Goal: Information Seeking & Learning: Learn about a topic

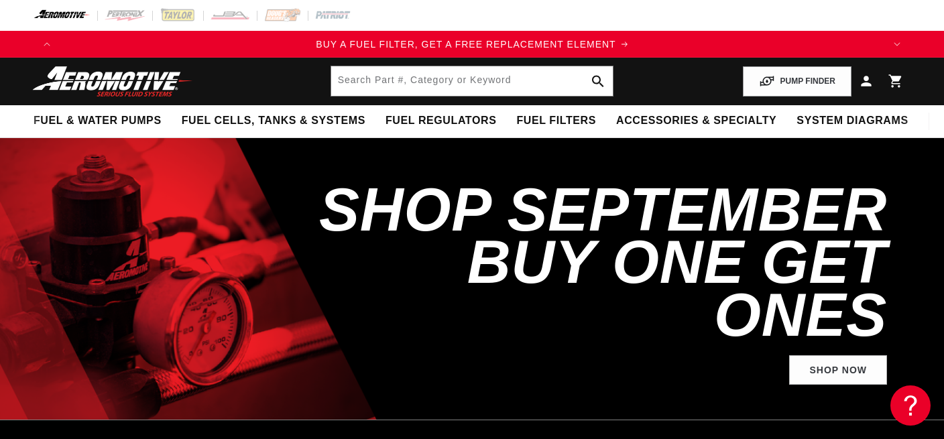
scroll to position [0, 822]
click at [412, 78] on input "text" at bounding box center [472, 80] width 282 height 29
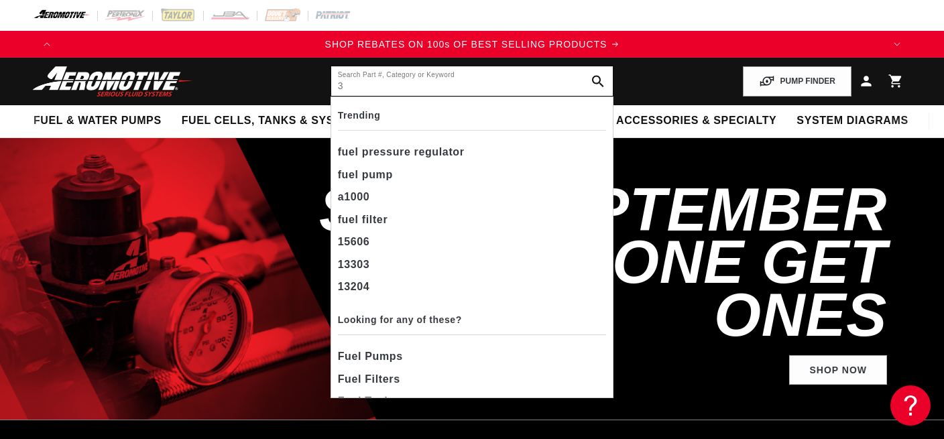
scroll to position [0, 1645]
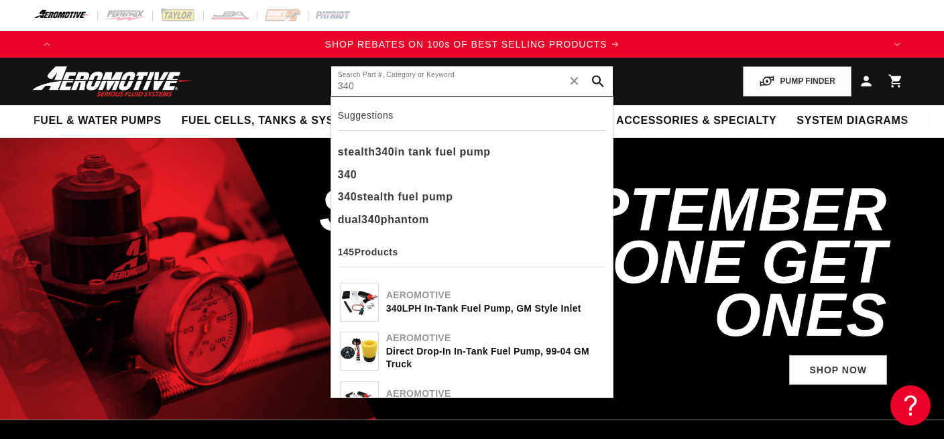
type input "340"
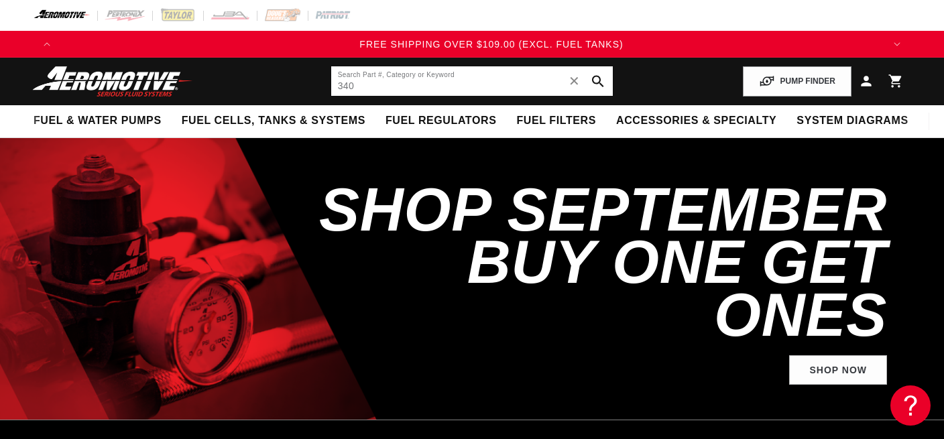
scroll to position [0, 2465]
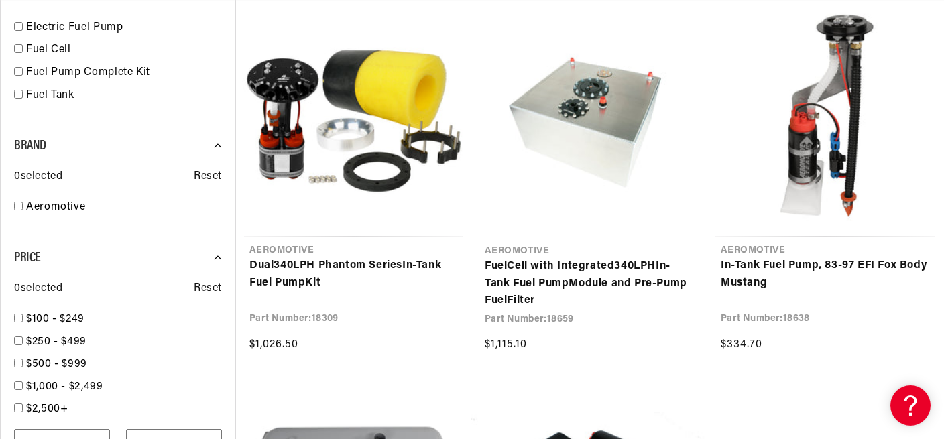
scroll to position [991, 0]
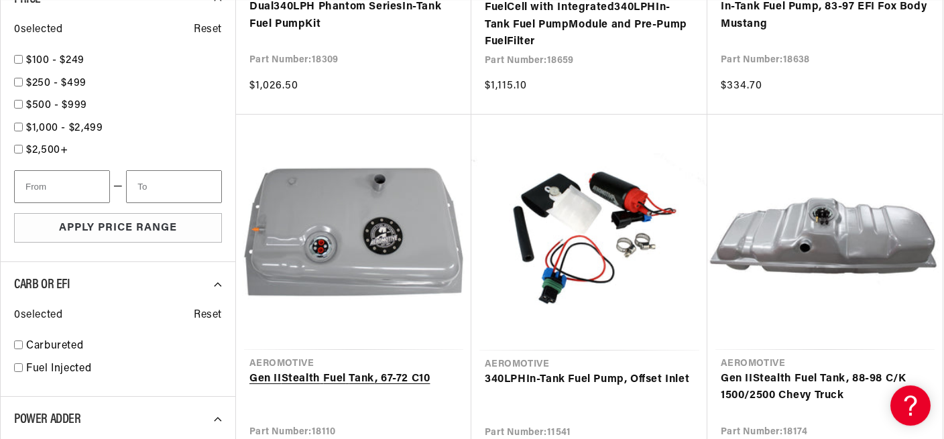
scroll to position [1273, 0]
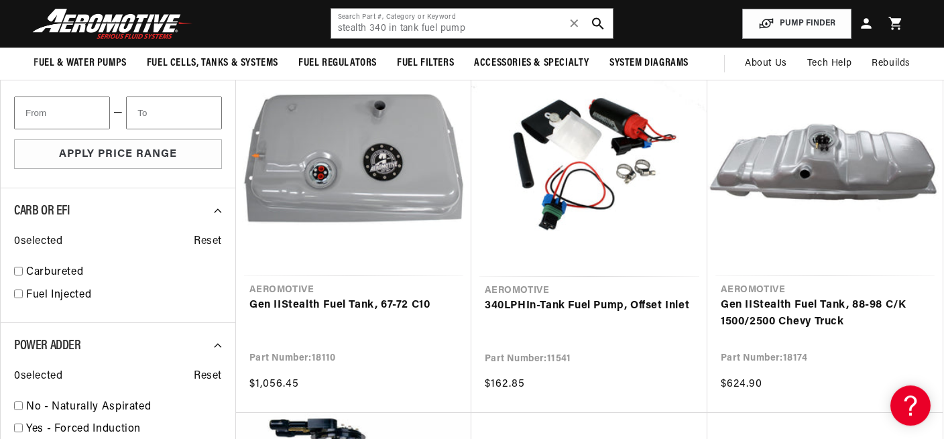
scroll to position [1320, 0]
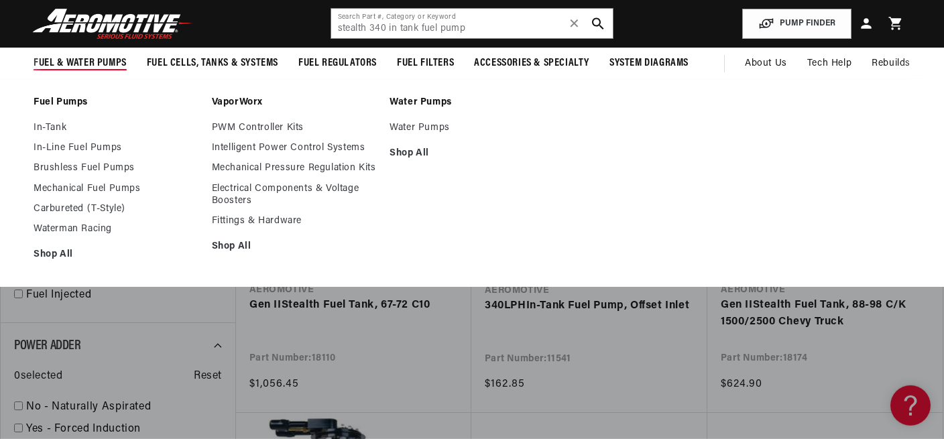
click at [65, 65] on span "Fuel & Water Pumps" at bounding box center [80, 63] width 93 height 14
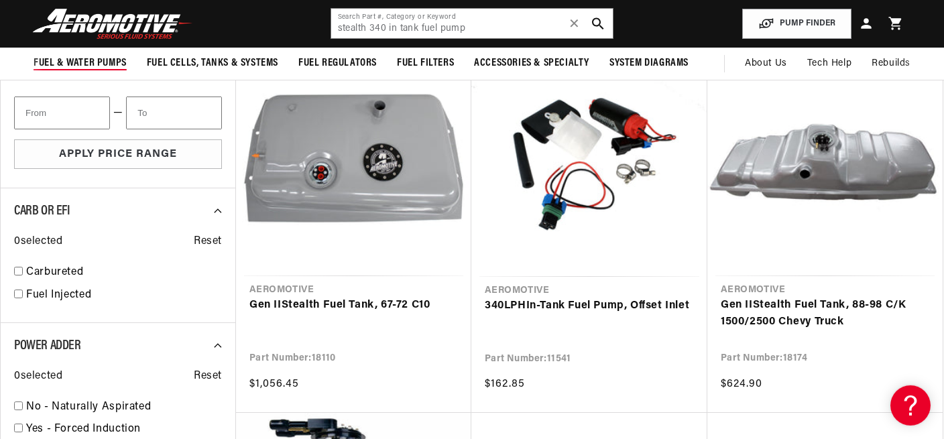
click at [65, 65] on span "Fuel & Water Pumps" at bounding box center [80, 63] width 93 height 14
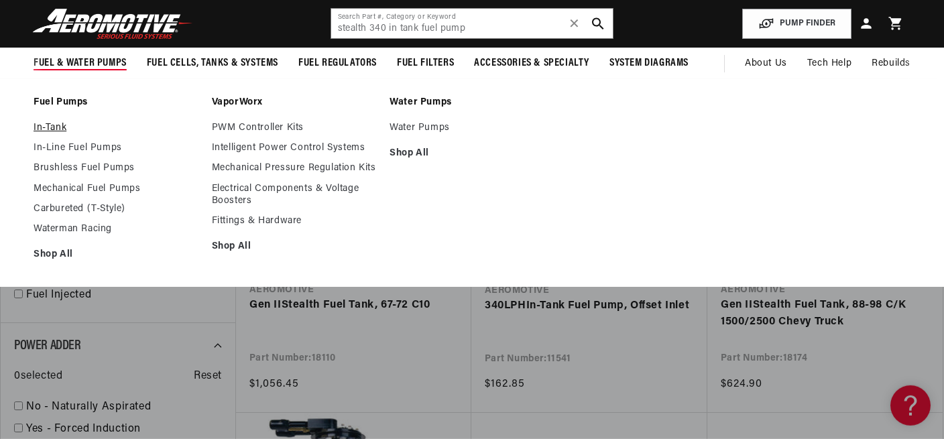
click at [54, 127] on link "In-Tank" at bounding box center [116, 128] width 165 height 12
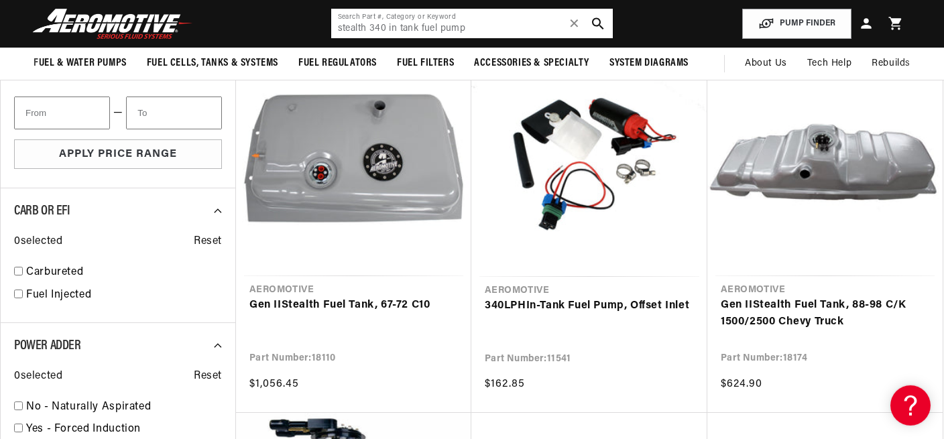
drag, startPoint x: 499, startPoint y: 31, endPoint x: 540, endPoint y: 27, distance: 41.0
click at [369, 29] on input "stealth 340 in tank fuel pump" at bounding box center [472, 23] width 282 height 29
click at [574, 28] on span "✕" at bounding box center [574, 23] width 12 height 21
type input "10-Micron"
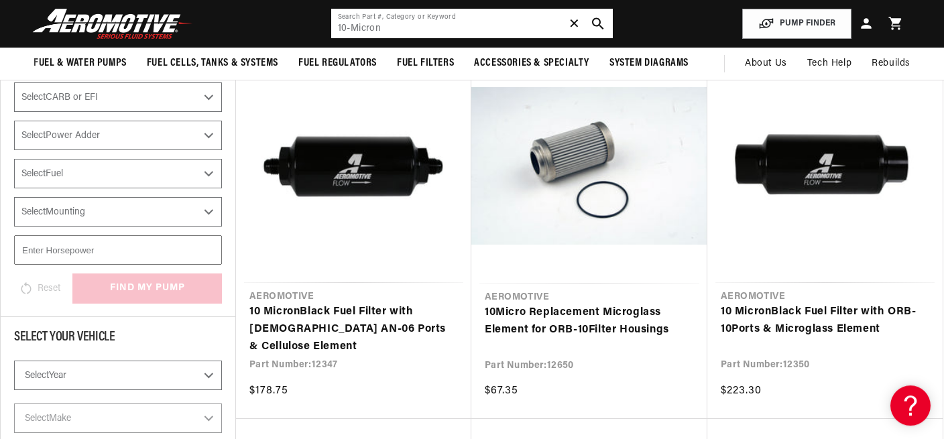
scroll to position [0, 822]
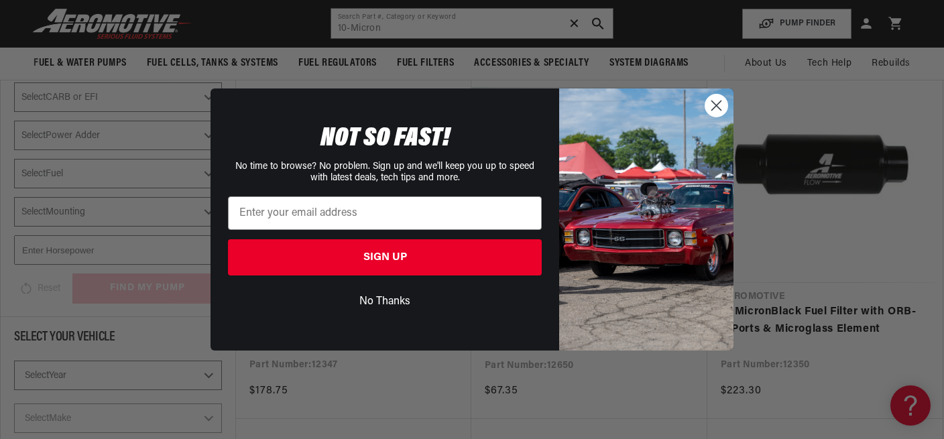
click at [403, 27] on div "Close dialog NOT SO FAST! No time to browse? No problem. Sign up and we'll keep…" at bounding box center [472, 219] width 944 height 439
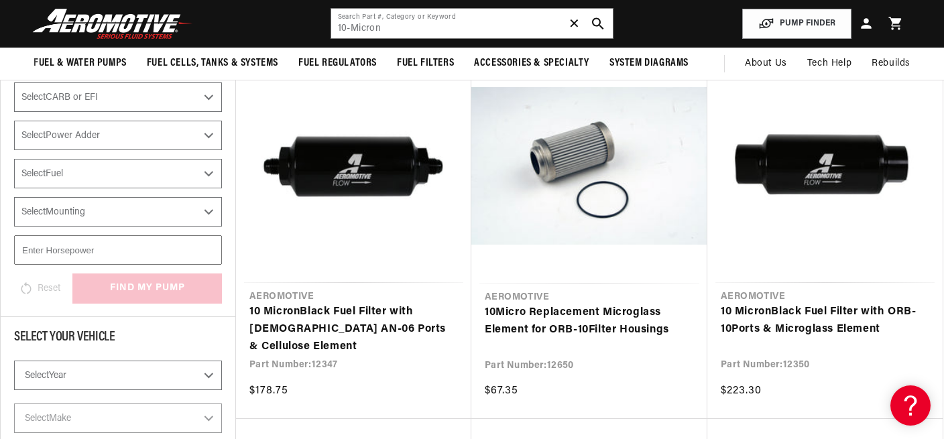
click at [572, 24] on span "✕" at bounding box center [574, 23] width 12 height 21
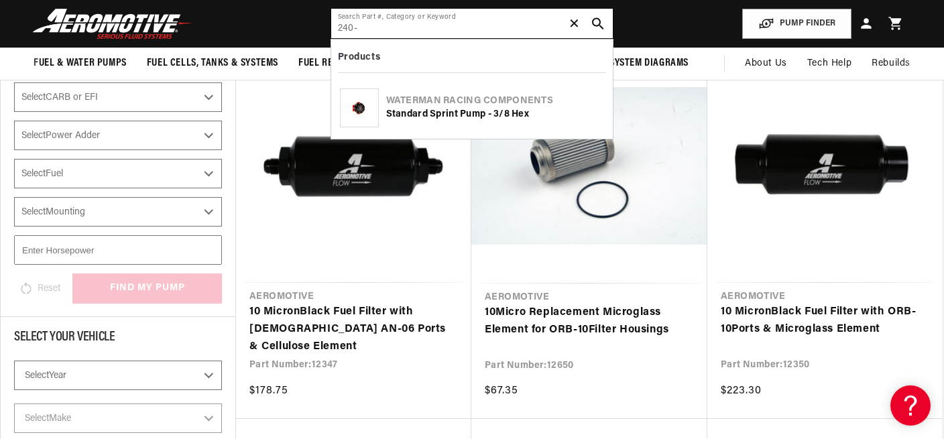
scroll to position [0, 0]
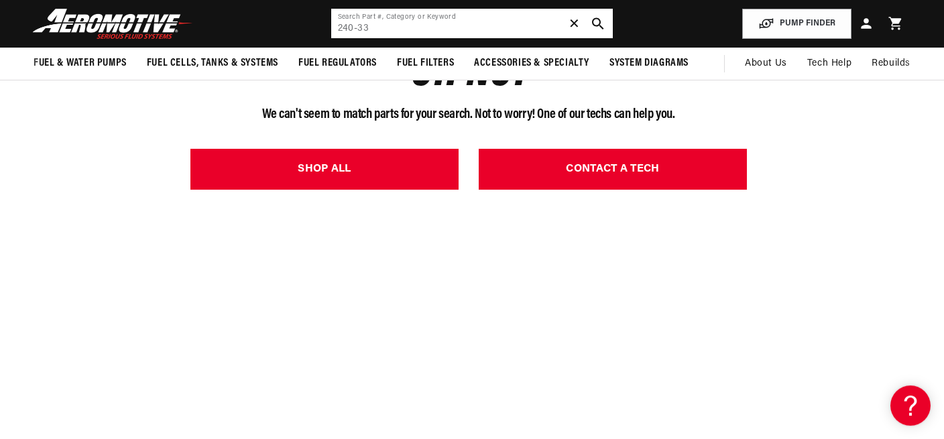
scroll to position [0, 822]
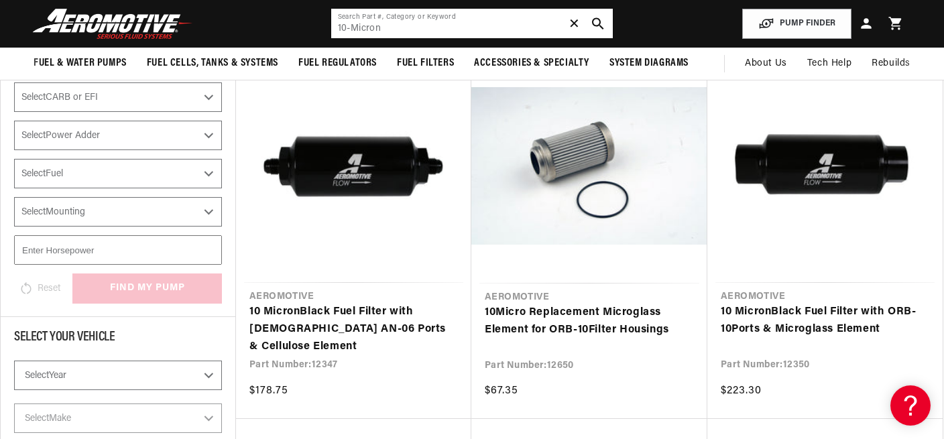
drag, startPoint x: 393, startPoint y: 29, endPoint x: 313, endPoint y: 30, distance: 80.4
click at [331, 30] on input "10-Micron" at bounding box center [472, 23] width 282 height 29
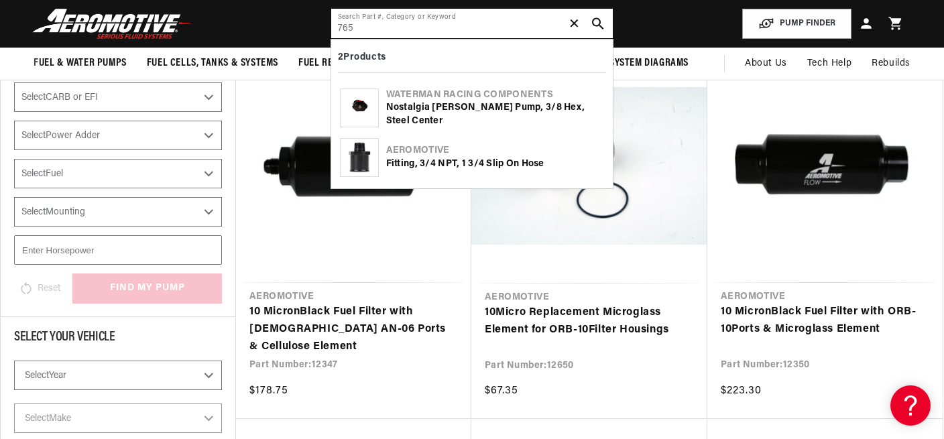
type input "765"
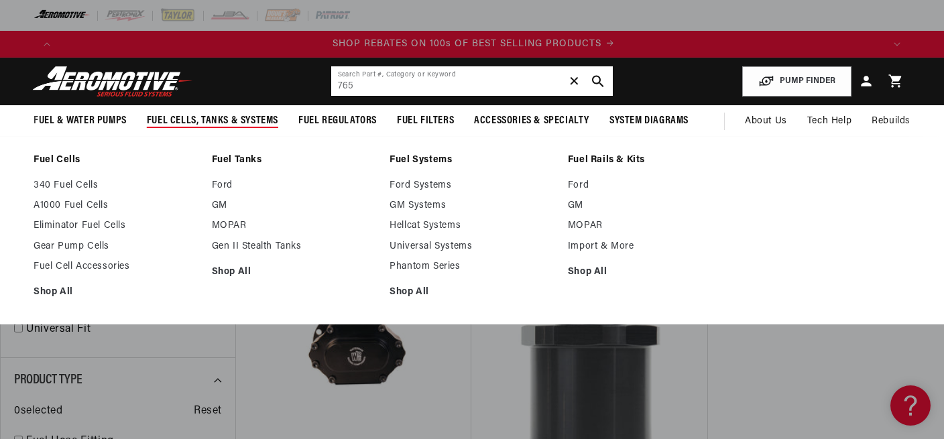
scroll to position [0, 1645]
click at [204, 123] on span "Fuel Cells, Tanks & Systems" at bounding box center [212, 121] width 131 height 14
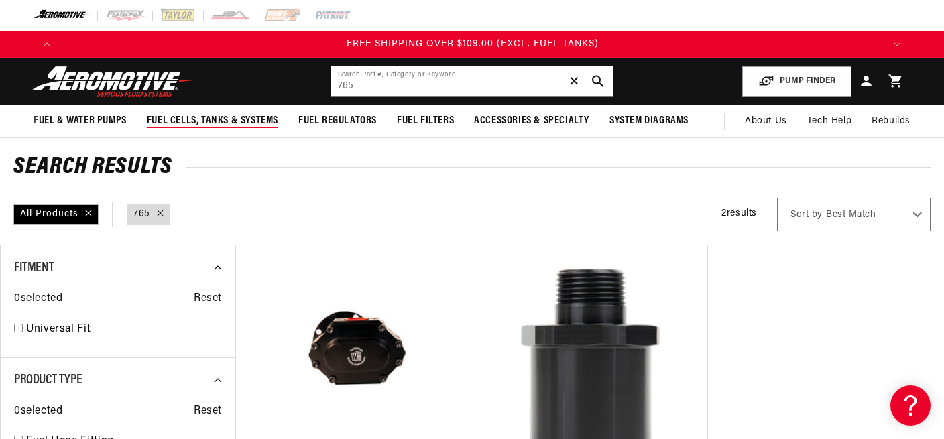
scroll to position [0, 2468]
click at [212, 120] on span "Fuel Cells, Tanks & Systems" at bounding box center [212, 121] width 131 height 14
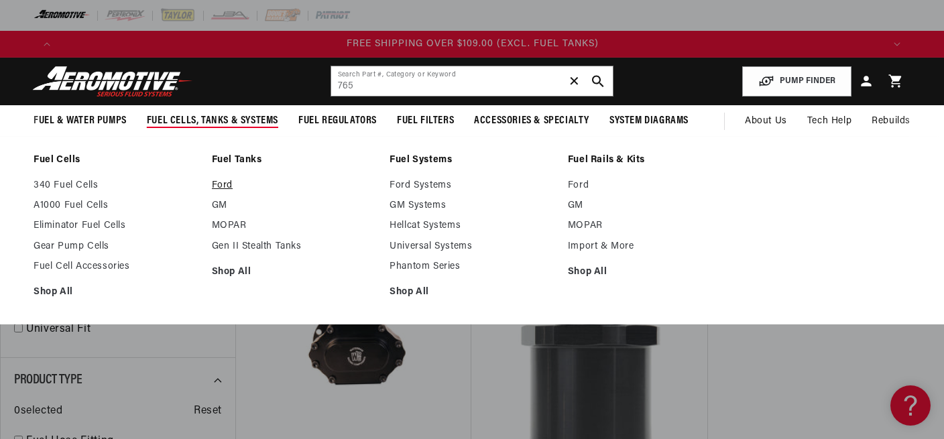
click at [231, 185] on link "Ford" at bounding box center [294, 186] width 165 height 12
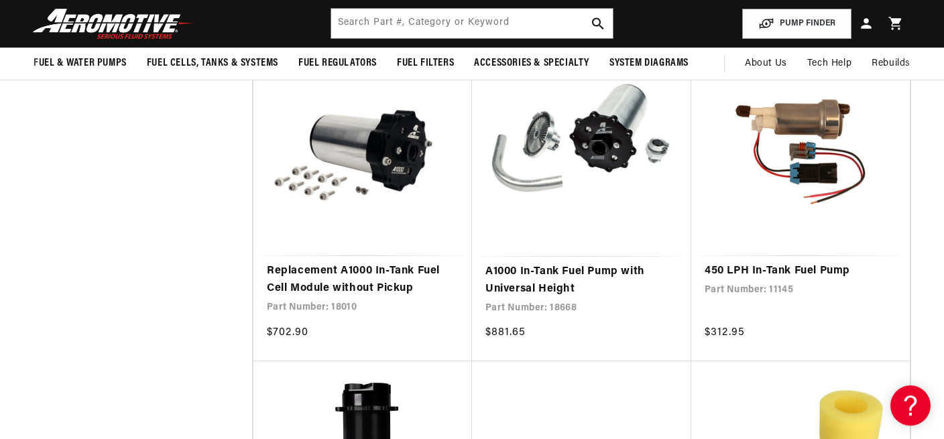
scroll to position [2052, 0]
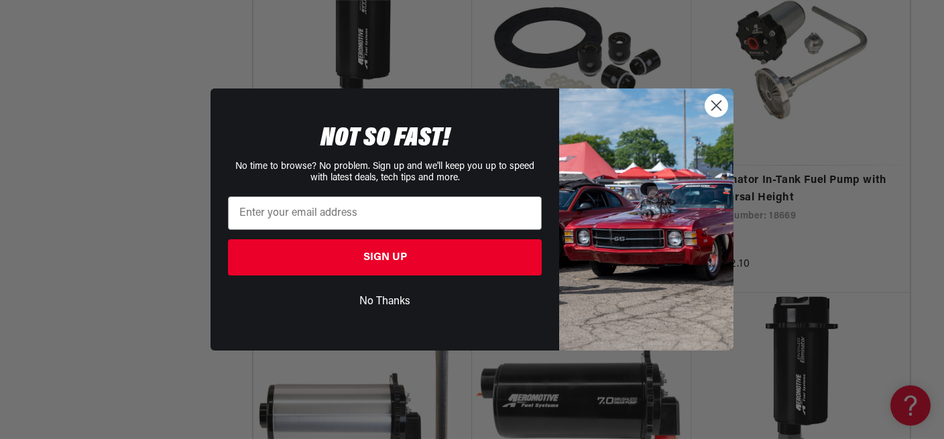
scroll to position [5520, 0]
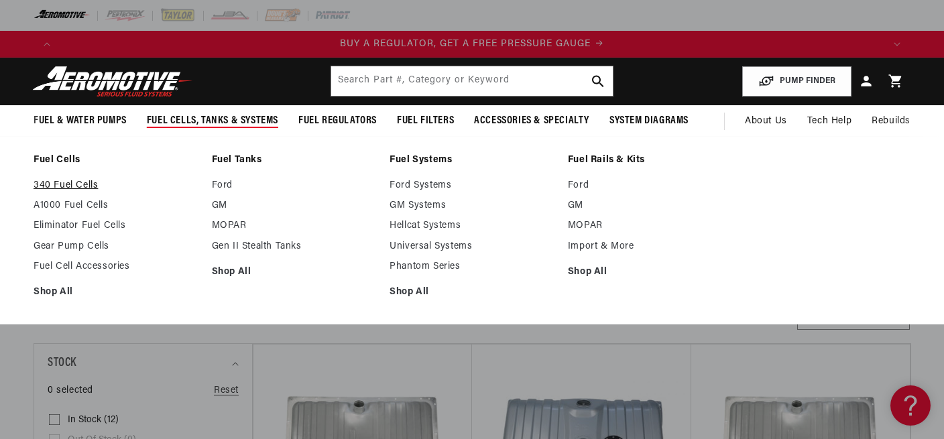
click at [67, 183] on link "340 Fuel Cells" at bounding box center [116, 186] width 165 height 12
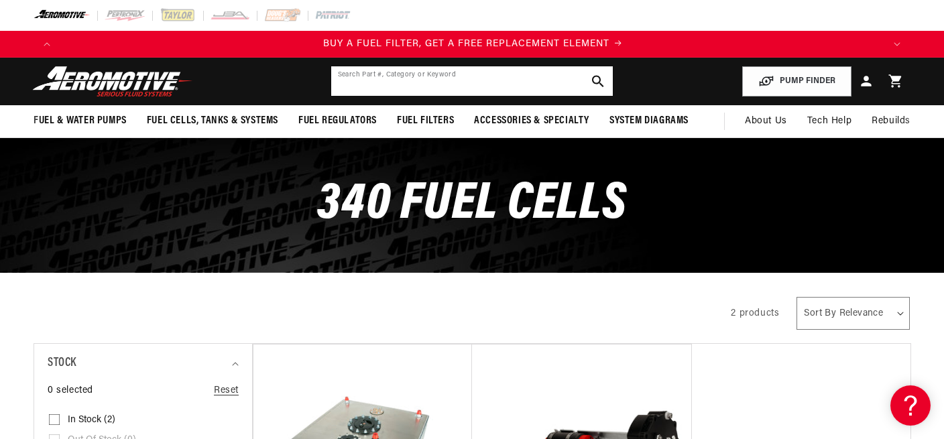
click at [379, 82] on input "text" at bounding box center [472, 80] width 282 height 29
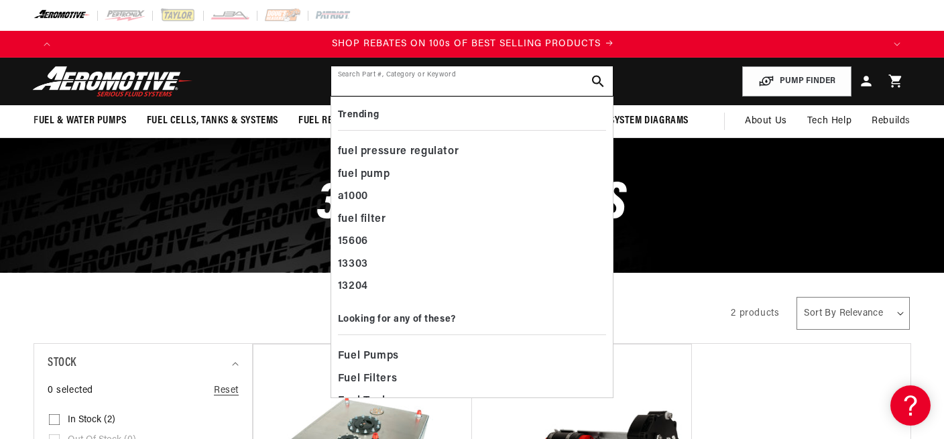
scroll to position [0, 1645]
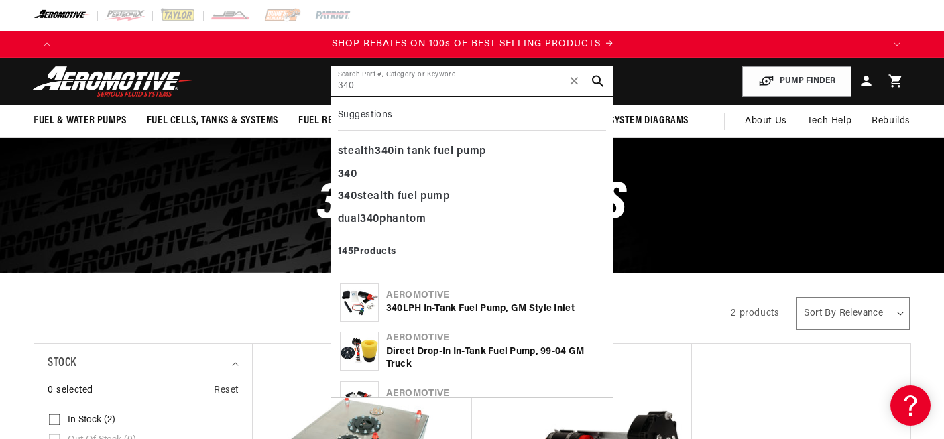
type input "340"
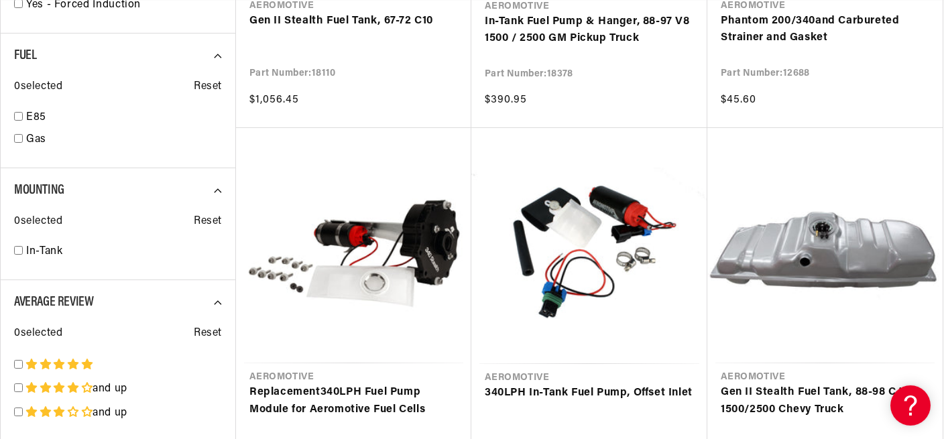
scroll to position [1981, 0]
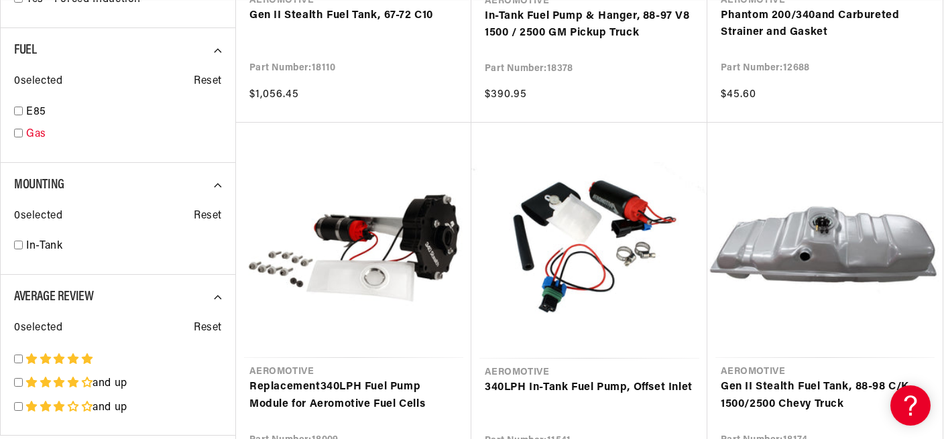
click at [17, 131] on input "checkbox" at bounding box center [18, 133] width 9 height 9
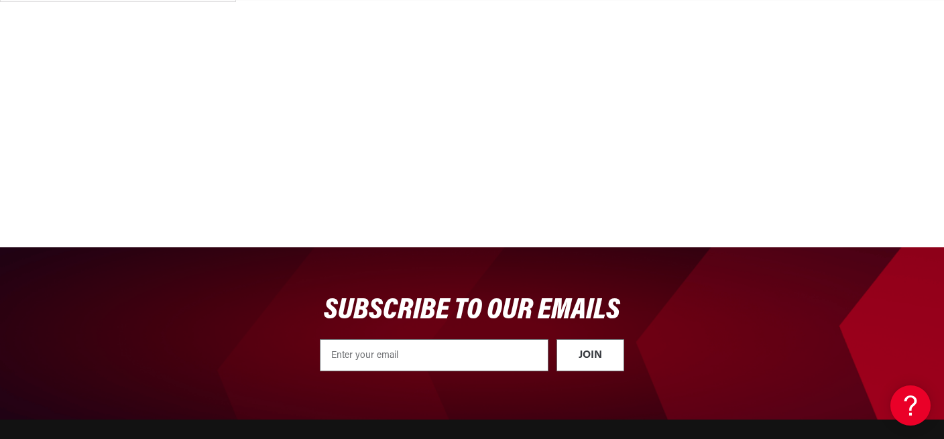
select select "Gas"
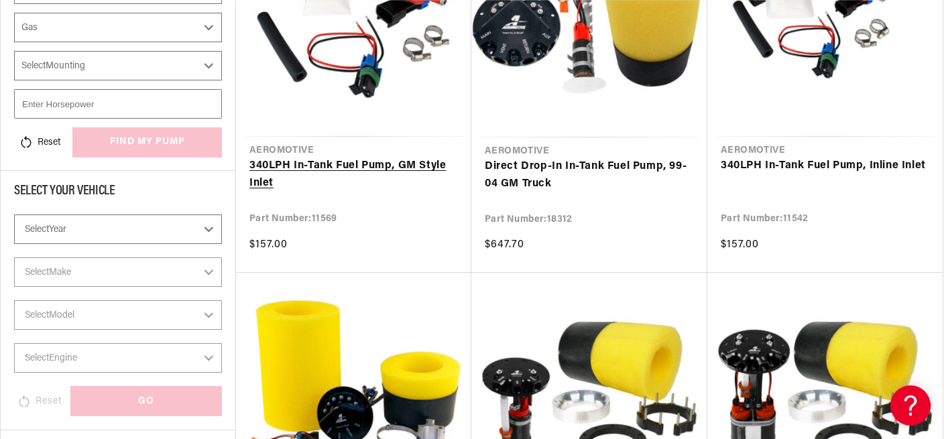
scroll to position [409, 0]
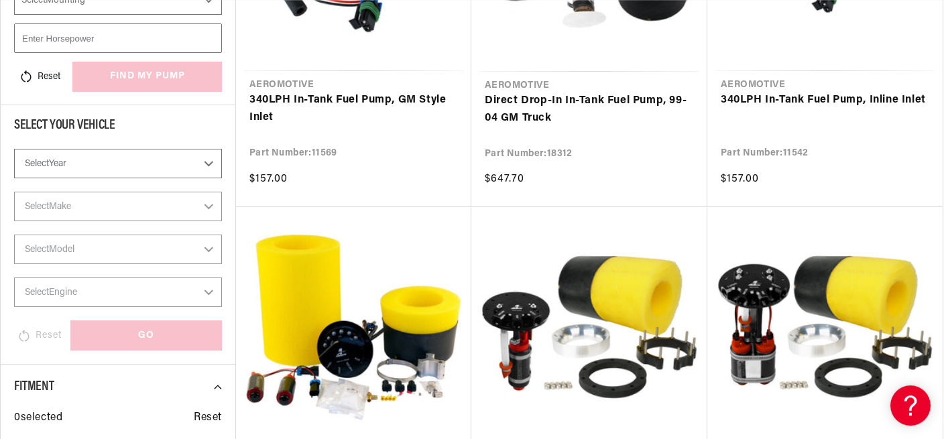
click at [14, 149] on select "Select Year 2023 2022 2021 2020 2019 2018 2017 2016 2015 2014 2013 2012 2011 20…" at bounding box center [118, 163] width 208 height 29
select select "2005"
click option "2005" at bounding box center [0, 0] width 0 height 0
select select "2005"
select select "Gas"
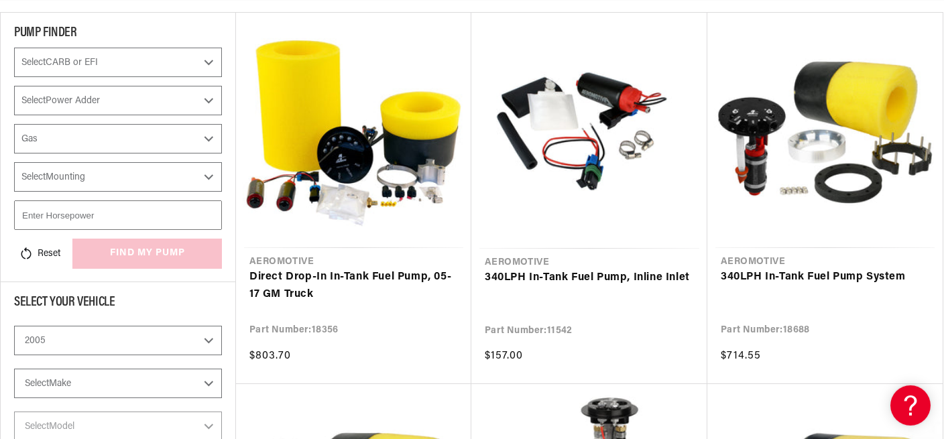
scroll to position [0, 1645]
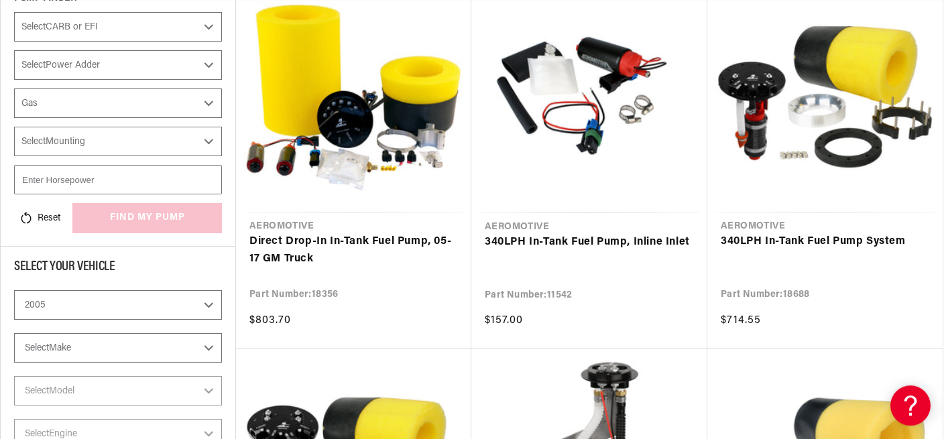
click at [14, 333] on select "Select Make Cadillac Chevrolet Chrysler Dodge Ford GMC Mazda Mitsubishi Pontiac…" at bounding box center [118, 347] width 208 height 29
select select "Ford"
click option "Ford" at bounding box center [0, 0] width 0 height 0
select select "Ford"
select select "Gas"
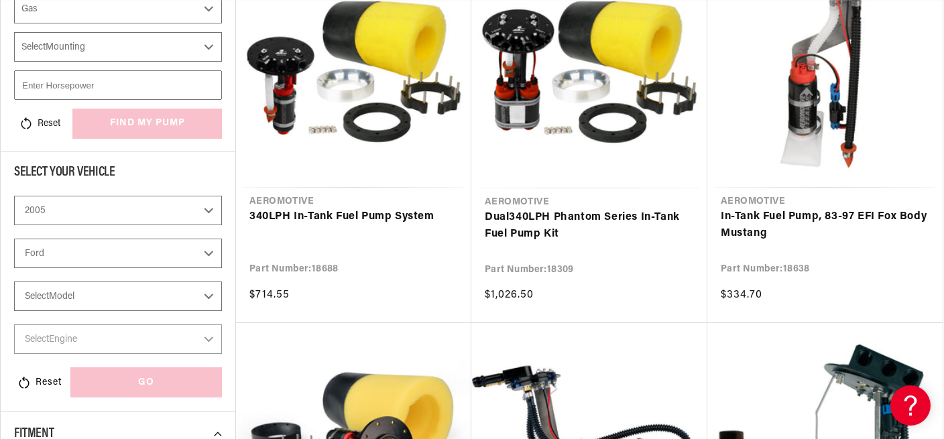
scroll to position [409, 0]
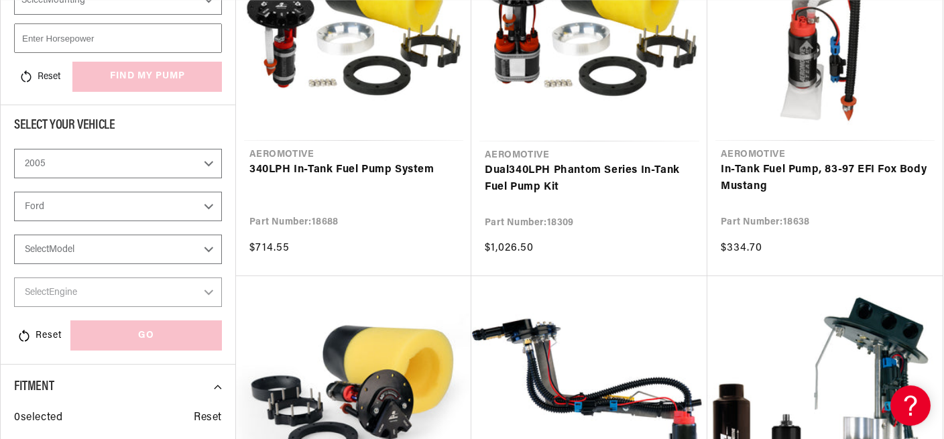
click at [14, 235] on select "Select Model Expedition F-150 Mustang" at bounding box center [118, 249] width 208 height 29
select select "Mustang"
click option "Mustang" at bounding box center [0, 0] width 0 height 0
select select "Mustang"
select select "Gas"
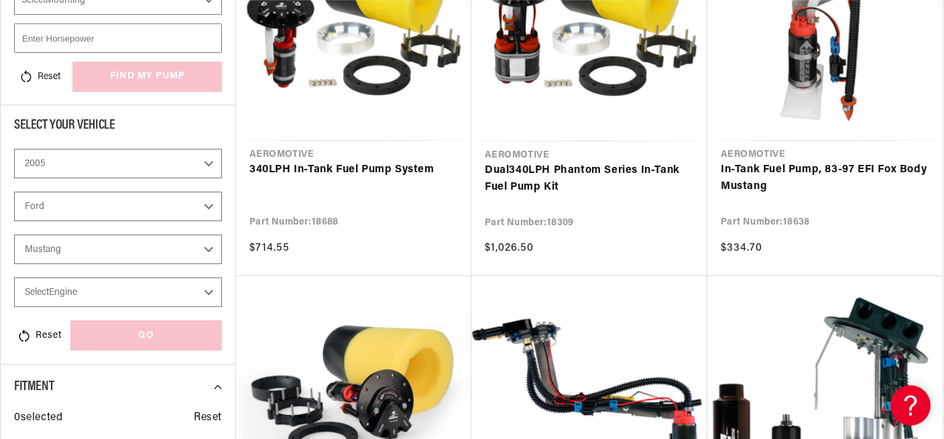
click at [14, 277] on select "Select Engine 4.6L" at bounding box center [118, 291] width 208 height 29
select select "4.6L"
click option "4.6L" at bounding box center [0, 0] width 0 height 0
select select "4.6L"
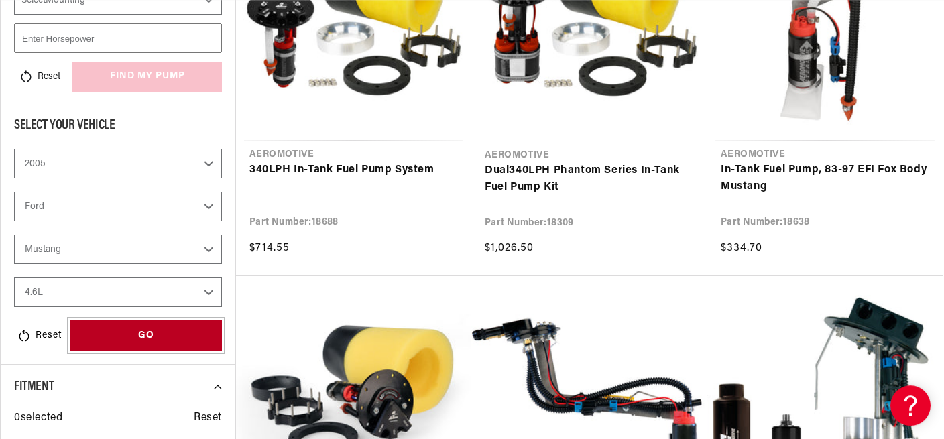
click at [166, 332] on div "GO" at bounding box center [145, 335] width 151 height 30
click at [157, 334] on div "GO" at bounding box center [145, 335] width 151 height 30
click at [176, 334] on div "GO" at bounding box center [145, 335] width 151 height 30
select select "Gas"
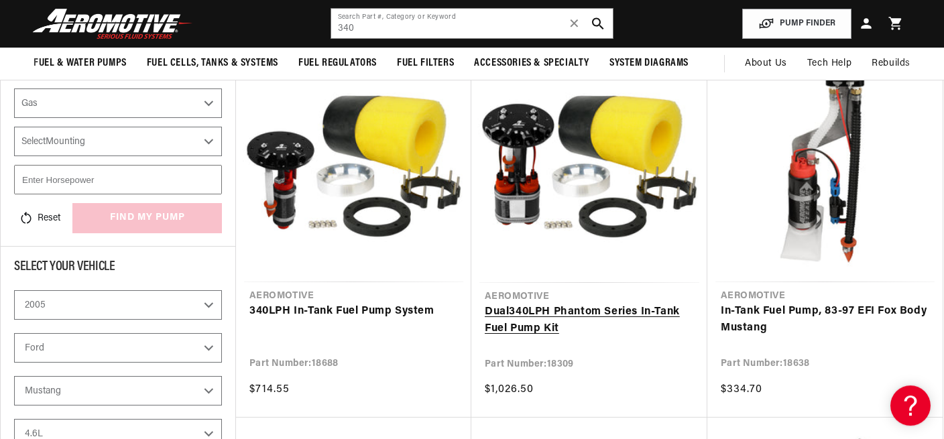
click at [530, 312] on link "Dual 340 LPH Phantom Series In-Tank Fuel Pump Kit" at bounding box center [589, 321] width 209 height 34
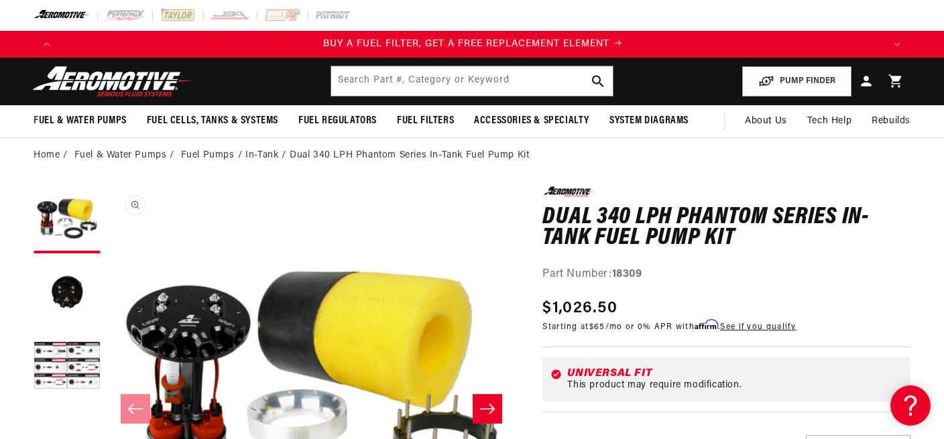
scroll to position [0, 822]
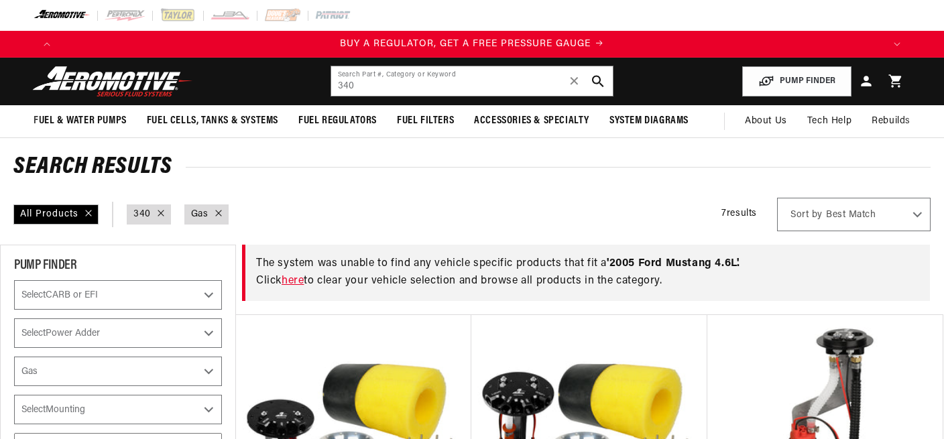
select select "Gas"
select select "2005"
select select "Ford"
select select "Mustang"
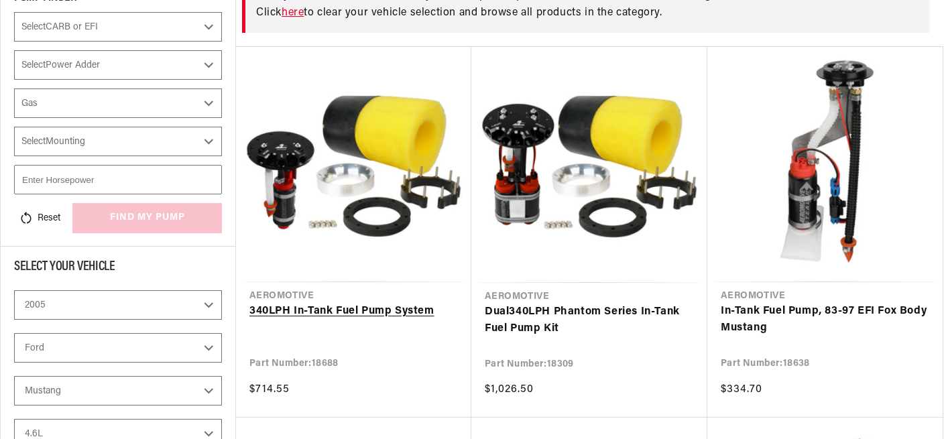
scroll to position [0, 2468]
click at [330, 309] on link "340 LPH In-Tank Fuel Pump System" at bounding box center [353, 311] width 208 height 17
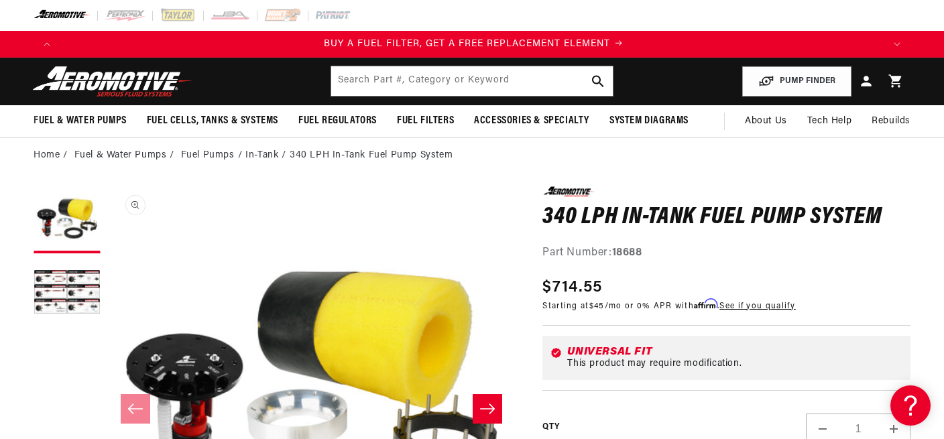
scroll to position [0, 822]
click at [73, 310] on button "Load image 2 in gallery view" at bounding box center [67, 293] width 67 height 67
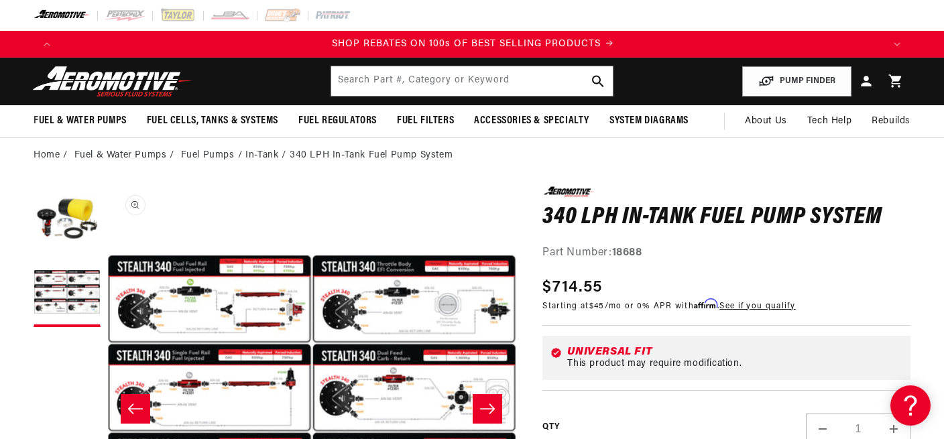
scroll to position [0, 1645]
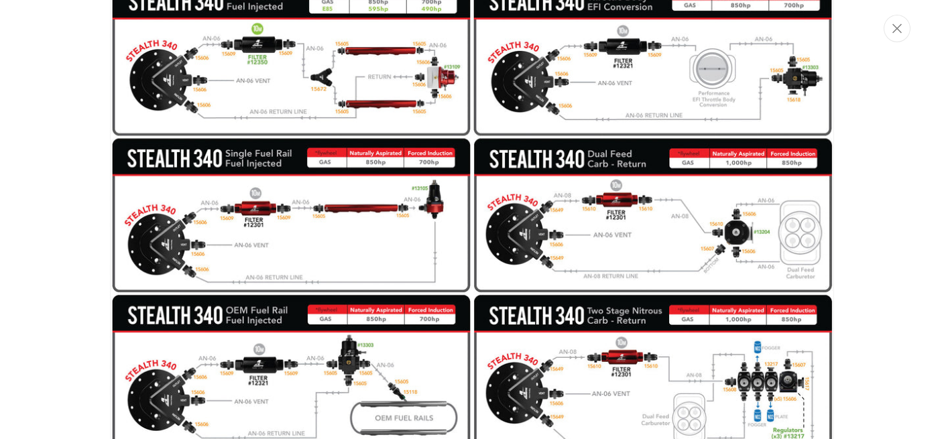
scroll to position [525, 0]
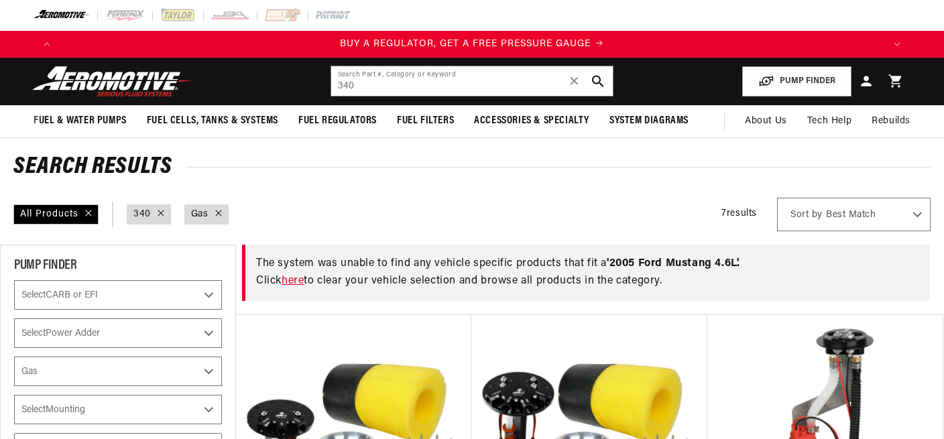
select select "Gas"
select select "2005"
select select "Ford"
select select "Mustang"
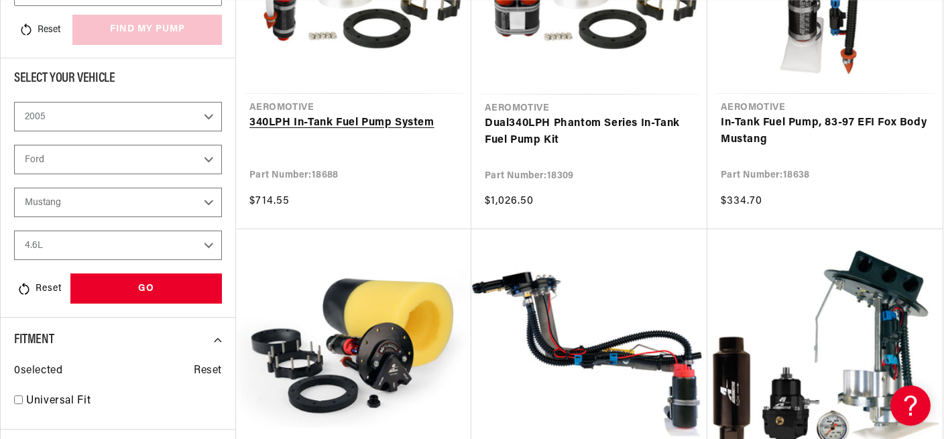
scroll to position [481, 0]
